Goal: Task Accomplishment & Management: Manage account settings

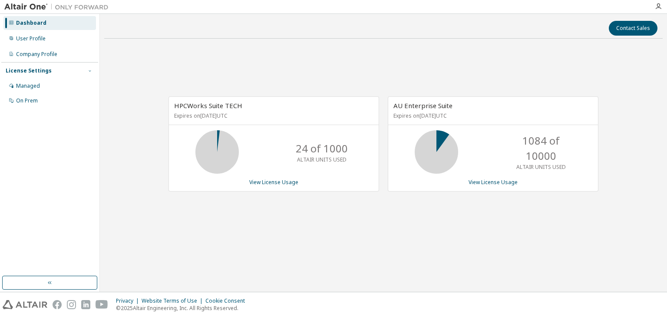
click at [88, 73] on span "button" at bounding box center [89, 70] width 7 height 7
click at [85, 69] on div "License Settings" at bounding box center [50, 71] width 88 height 8
click at [494, 185] on link "View License Usage" at bounding box center [492, 181] width 49 height 7
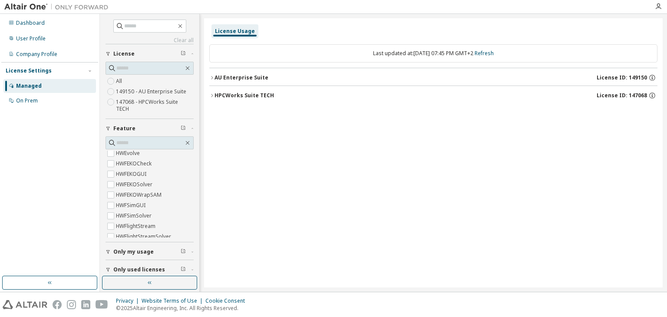
scroll to position [867, 0]
click at [132, 162] on label "HWFEKOCheck" at bounding box center [134, 164] width 37 height 10
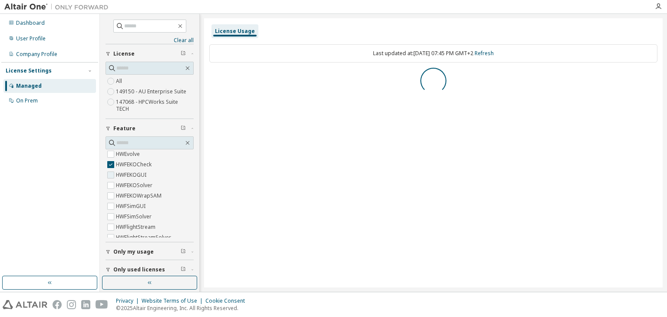
click at [130, 175] on label "HWFEKOGUI" at bounding box center [132, 175] width 32 height 10
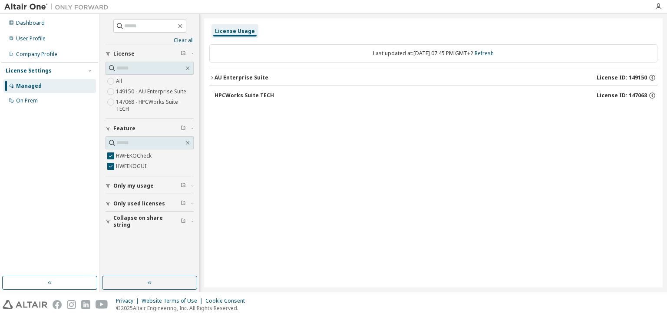
click at [212, 77] on icon "button" at bounding box center [211, 77] width 5 height 5
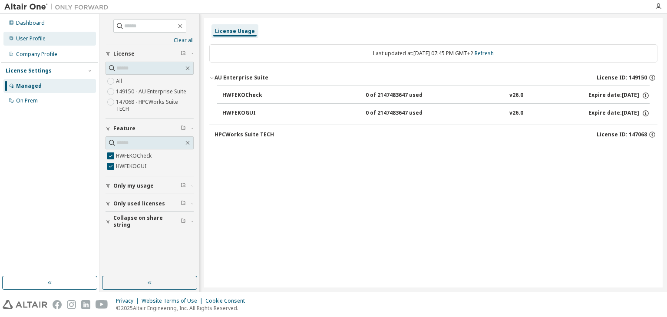
click at [34, 40] on div "User Profile" at bounding box center [31, 38] width 30 height 7
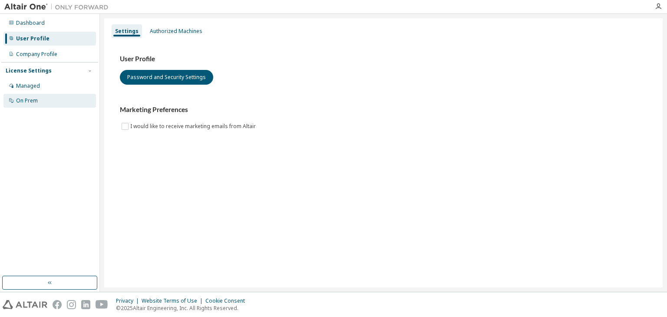
click at [23, 98] on div "On Prem" at bounding box center [27, 100] width 22 height 7
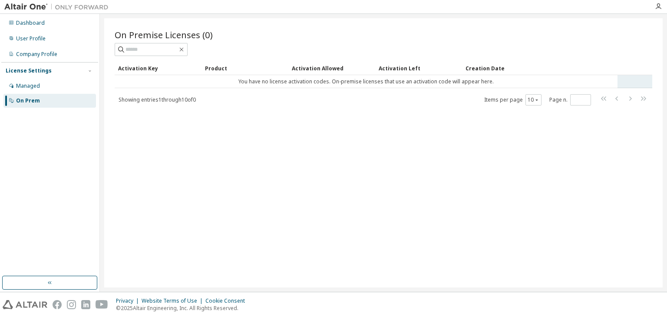
click at [292, 79] on td "You have no license activation codes. On-premise licenses that use an activatio…" at bounding box center [366, 81] width 503 height 13
click at [31, 86] on div "Managed" at bounding box center [28, 85] width 24 height 7
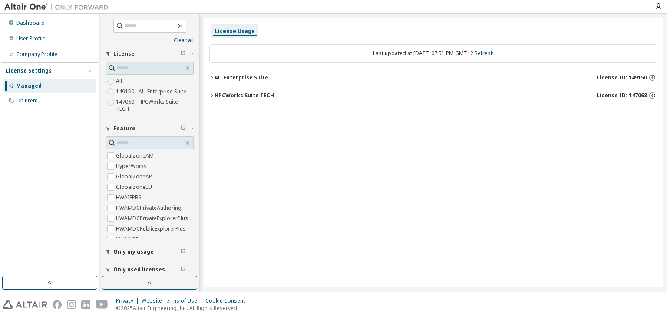
click at [261, 79] on div "AU Enterprise Suite" at bounding box center [241, 77] width 54 height 7
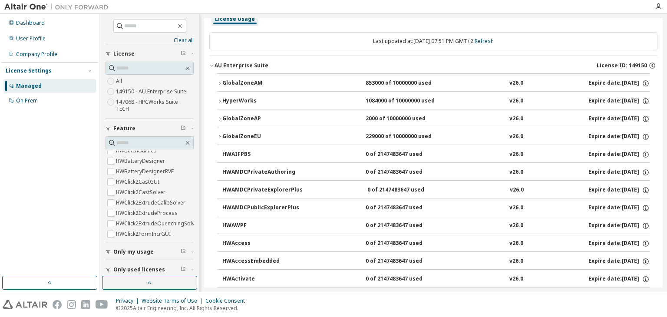
scroll to position [13, 0]
click at [220, 135] on icon "button" at bounding box center [219, 135] width 5 height 5
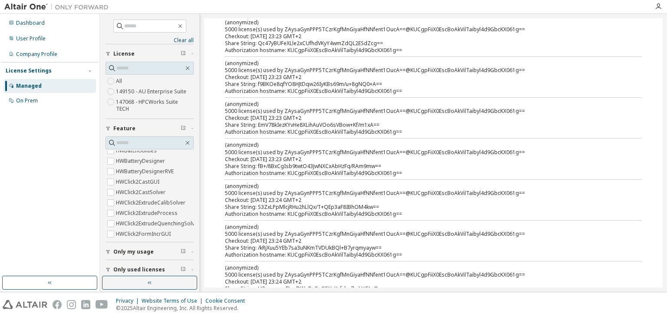
scroll to position [0, 0]
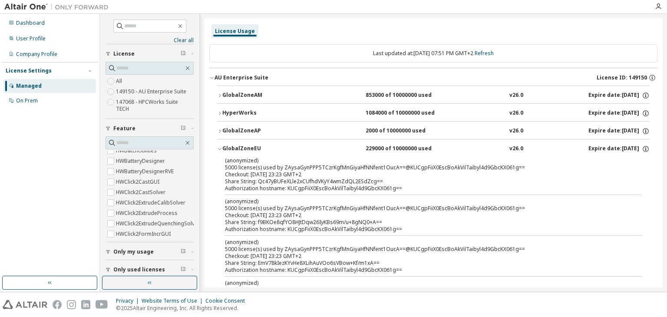
click at [218, 131] on icon "button" at bounding box center [219, 131] width 5 height 5
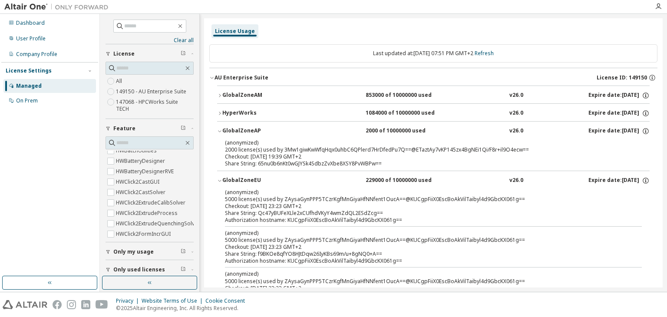
click at [221, 112] on icon "button" at bounding box center [219, 113] width 5 height 5
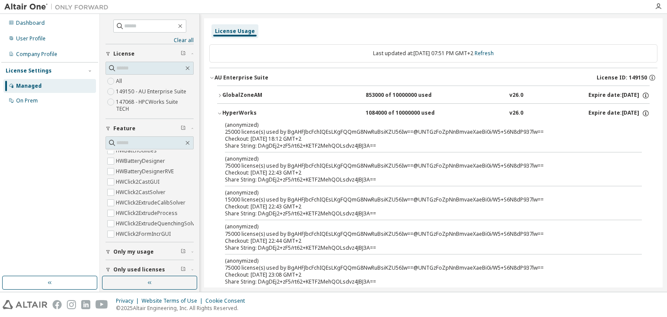
click at [219, 94] on icon "button" at bounding box center [219, 95] width 5 height 5
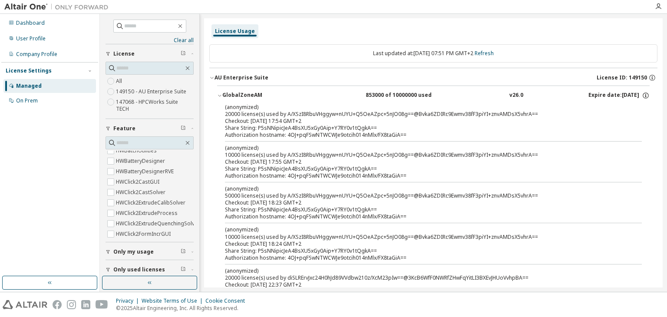
click at [218, 94] on icon "button" at bounding box center [219, 95] width 5 height 5
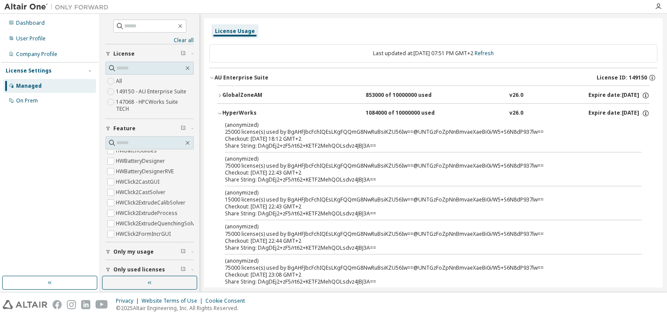
click at [220, 112] on icon "button" at bounding box center [219, 113] width 5 height 5
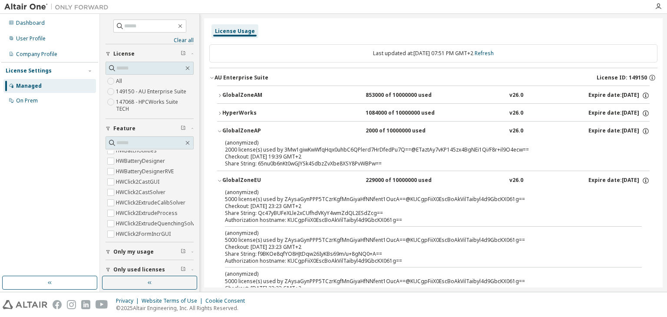
click at [219, 132] on icon "button" at bounding box center [219, 131] width 5 height 5
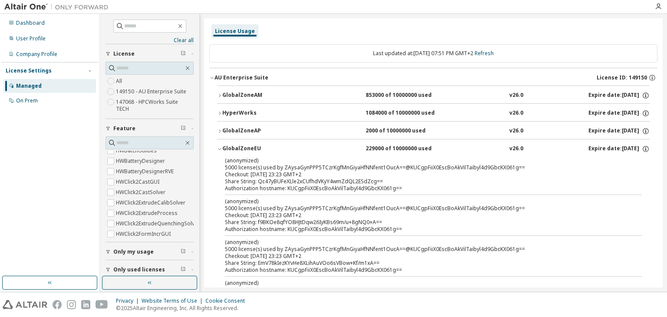
click at [219, 151] on button "GlobalZoneEU 229000 of 10000000 used v26.0 Expire date: 2025-11-23" at bounding box center [433, 148] width 432 height 19
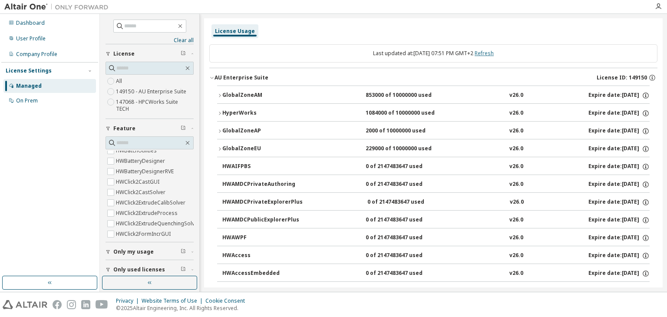
click at [494, 56] on link "Refresh" at bounding box center [483, 52] width 19 height 7
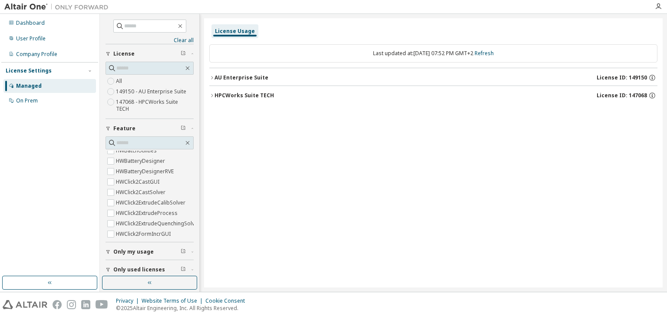
click at [411, 148] on div "License Usage Last updated at: Wed 2025-10-08 07:52 PM GMT+2 Refresh AU Enterpr…" at bounding box center [433, 152] width 458 height 269
click at [31, 34] on div "User Profile" at bounding box center [49, 39] width 92 height 14
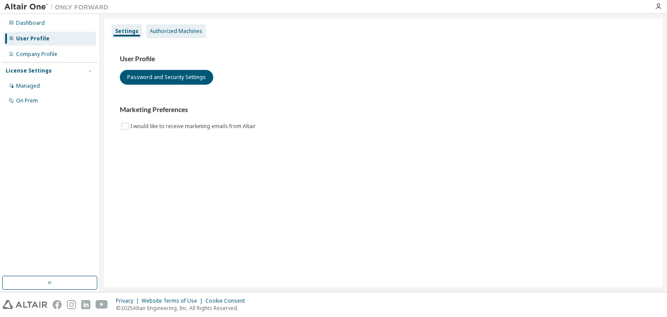
click at [172, 32] on div "Authorized Machines" at bounding box center [176, 31] width 53 height 7
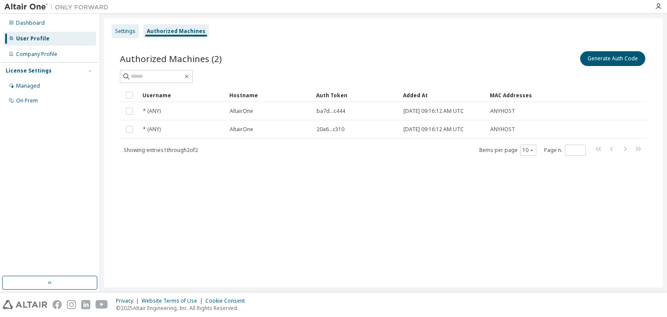
click at [127, 32] on div "Settings" at bounding box center [125, 31] width 20 height 7
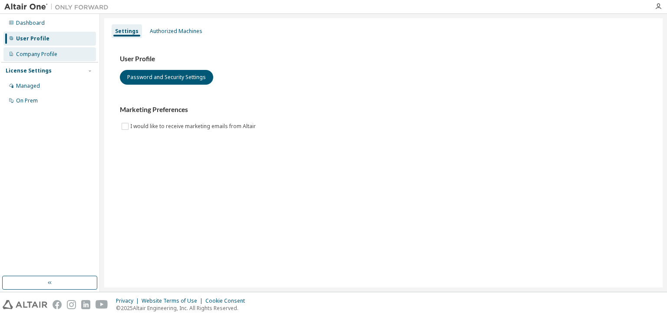
click at [38, 54] on div "Company Profile" at bounding box center [36, 54] width 41 height 7
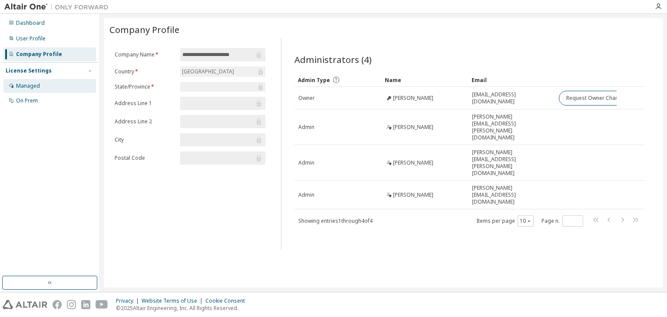
click at [27, 91] on div "Managed" at bounding box center [49, 86] width 92 height 14
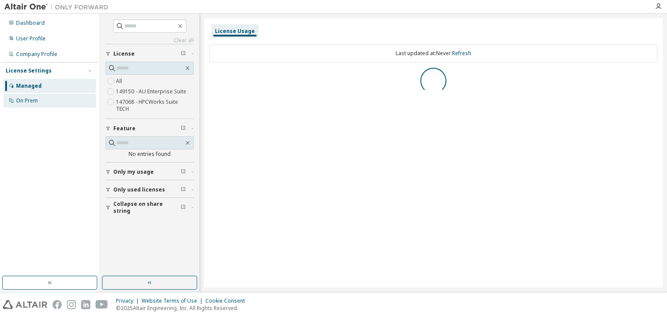
click at [28, 101] on div "On Prem" at bounding box center [27, 100] width 22 height 7
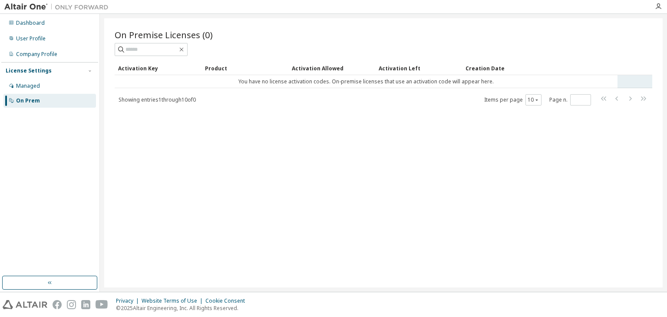
click at [274, 79] on td "You have no license activation codes. On-premise licenses that use an activatio…" at bounding box center [366, 81] width 503 height 13
click at [326, 82] on td "You have no license activation codes. On-premise licenses that use an activatio…" at bounding box center [366, 81] width 503 height 13
click at [29, 88] on div "Managed" at bounding box center [28, 85] width 24 height 7
